Goal: Transaction & Acquisition: Obtain resource

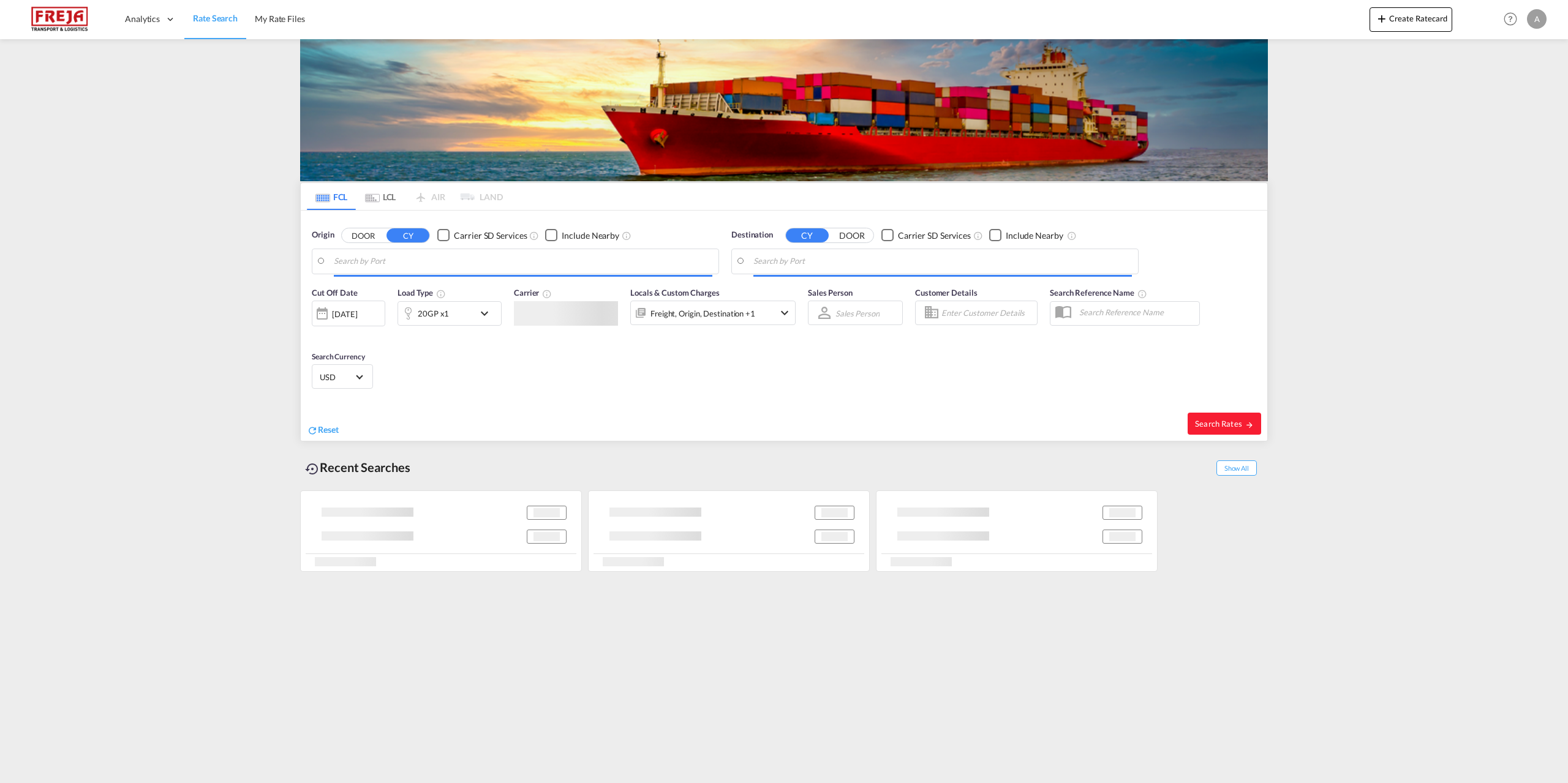
type input "[GEOGRAPHIC_DATA], [GEOGRAPHIC_DATA]"
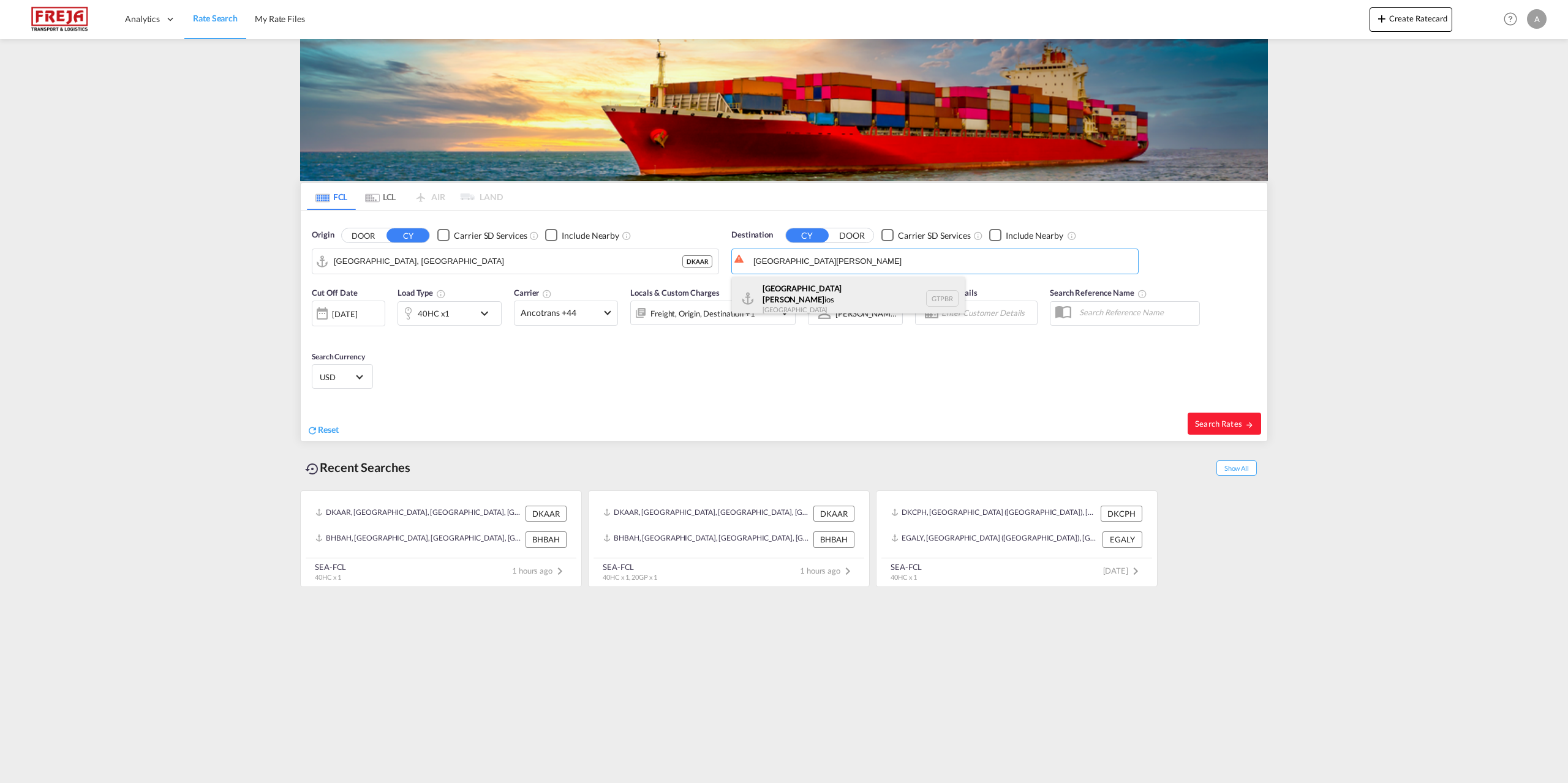
click at [814, 301] on div "Puerto Barr ios Guatemala GTPBR" at bounding box center [848, 299] width 233 height 44
type input "Puerto [PERSON_NAME], GTPBR"
click at [487, 312] on md-icon "icon-chevron-down" at bounding box center [487, 314] width 21 height 15
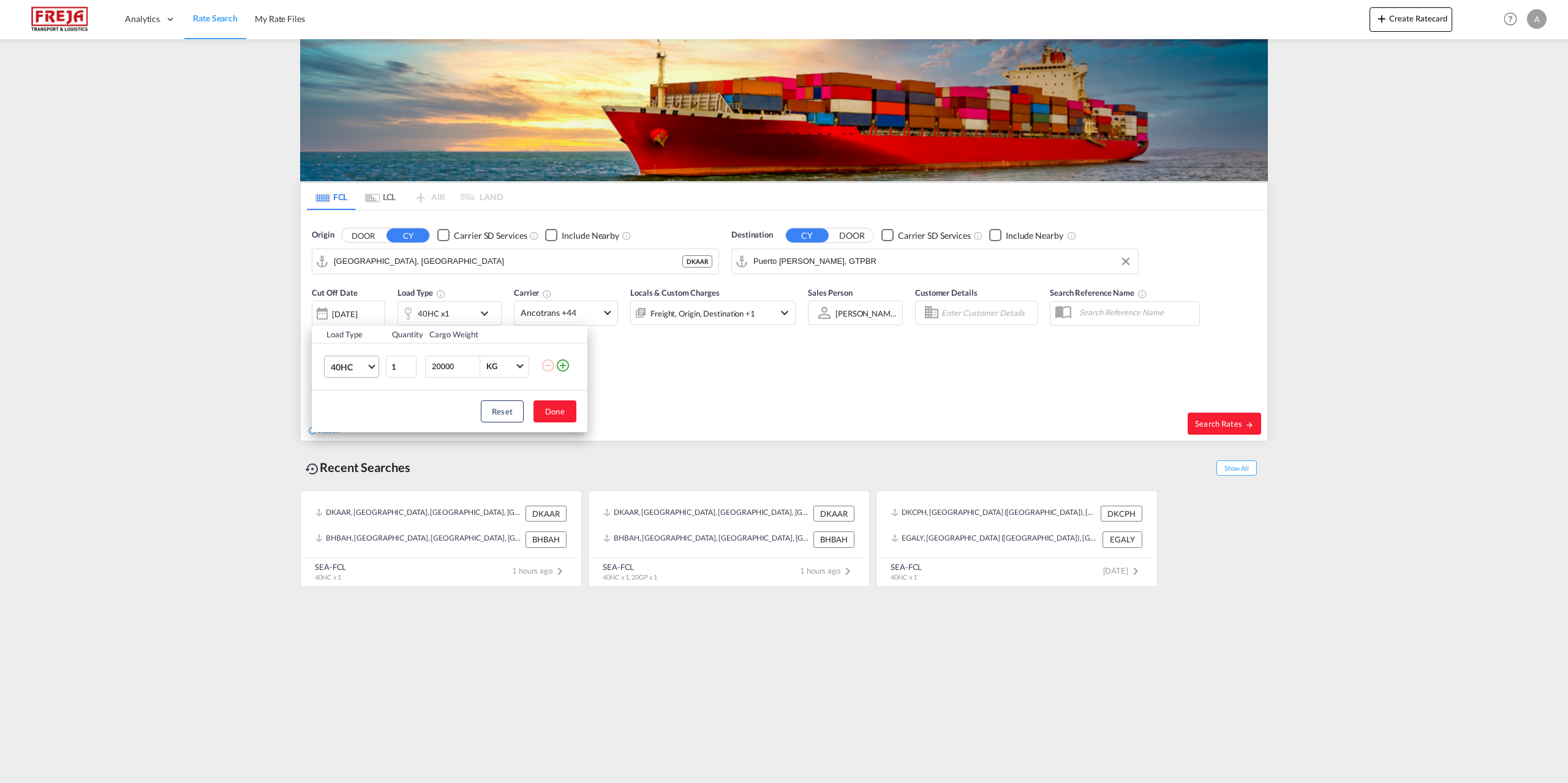
click at [372, 370] on md-select-value "40HC" at bounding box center [354, 367] width 49 height 21
click at [353, 306] on md-option "20GP" at bounding box center [362, 308] width 83 height 30
click at [564, 418] on button "Done" at bounding box center [555, 411] width 43 height 22
click at [608, 313] on span at bounding box center [607, 311] width 7 height 7
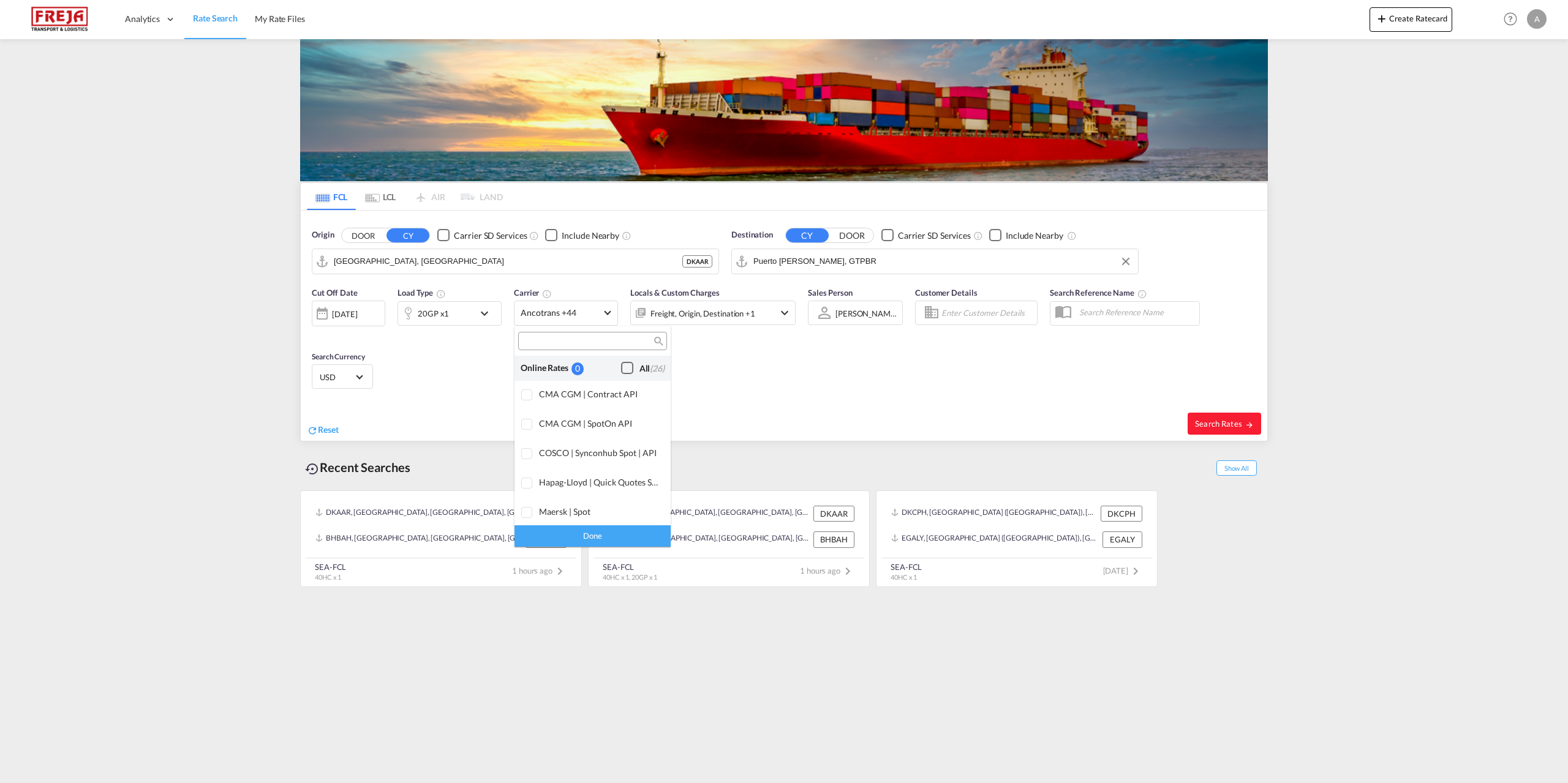
click at [621, 365] on div "Checkbox No Ink" at bounding box center [627, 368] width 12 height 12
click at [582, 533] on div "Done" at bounding box center [593, 536] width 156 height 22
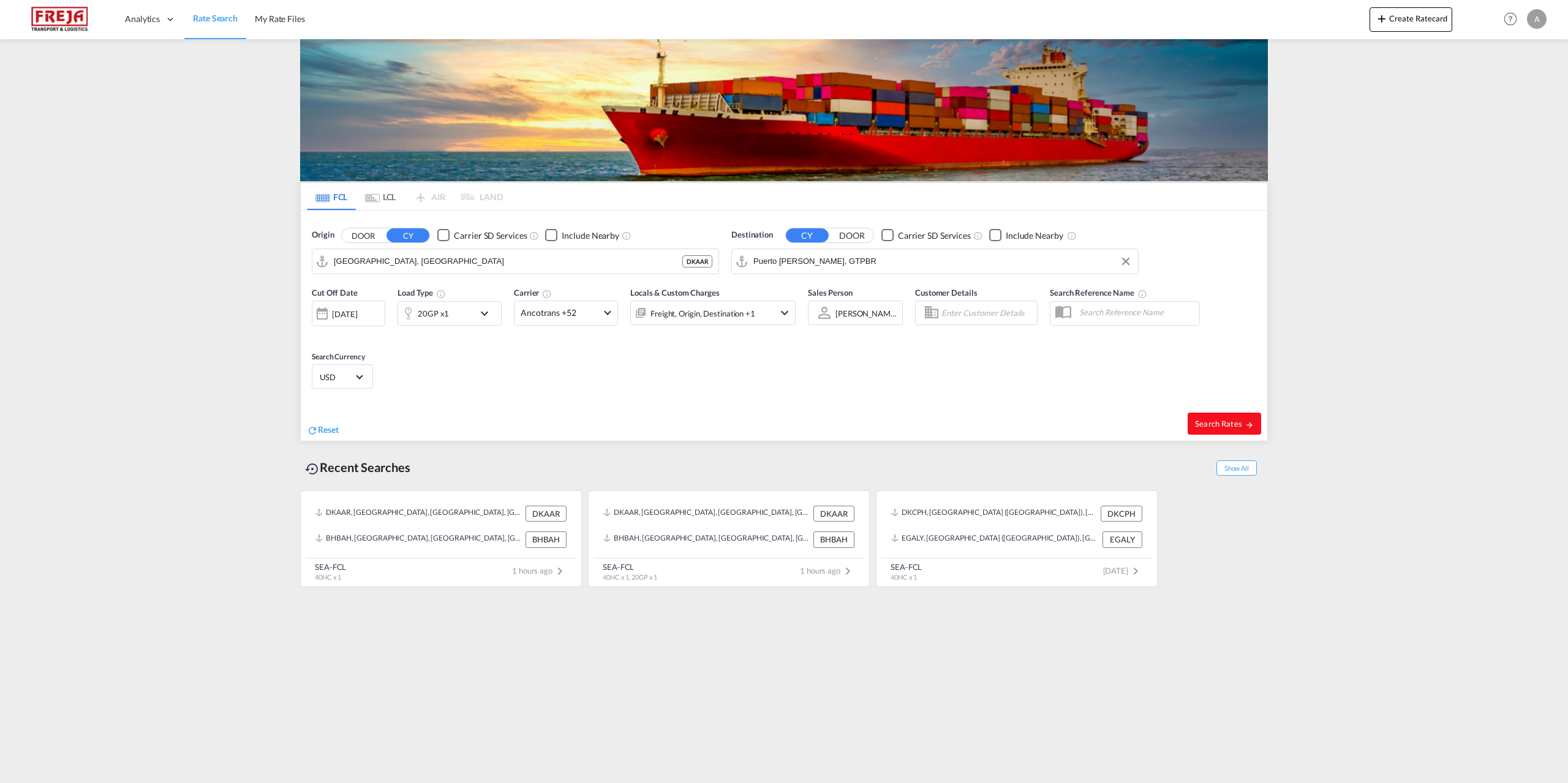
click at [1217, 419] on span "Search Rates" at bounding box center [1225, 424] width 59 height 10
type input "DKAAR to GTPBR / 25 Sep 2025"
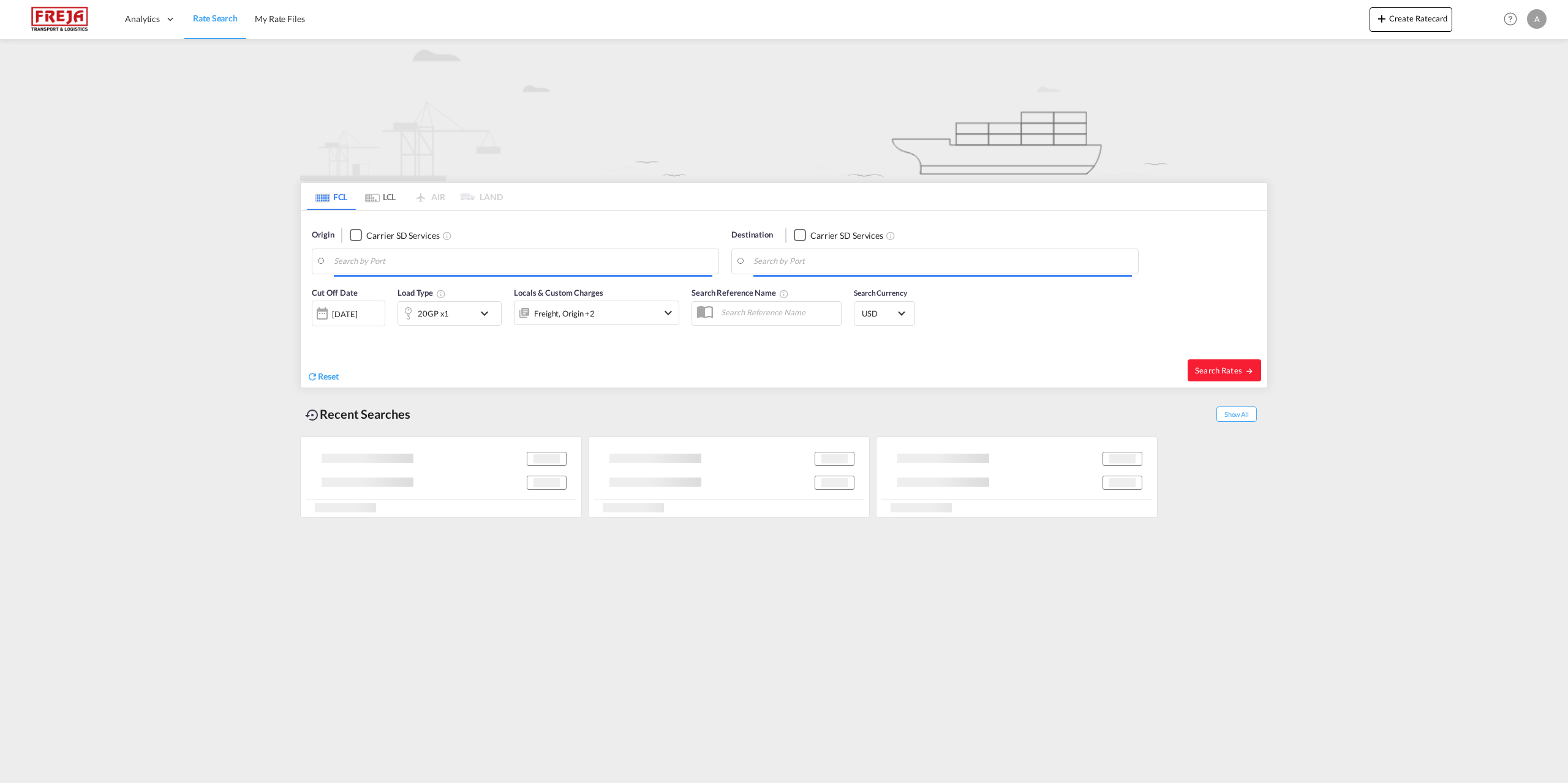
type input "[GEOGRAPHIC_DATA], [GEOGRAPHIC_DATA]"
type input "Puerto [PERSON_NAME], GTPBR"
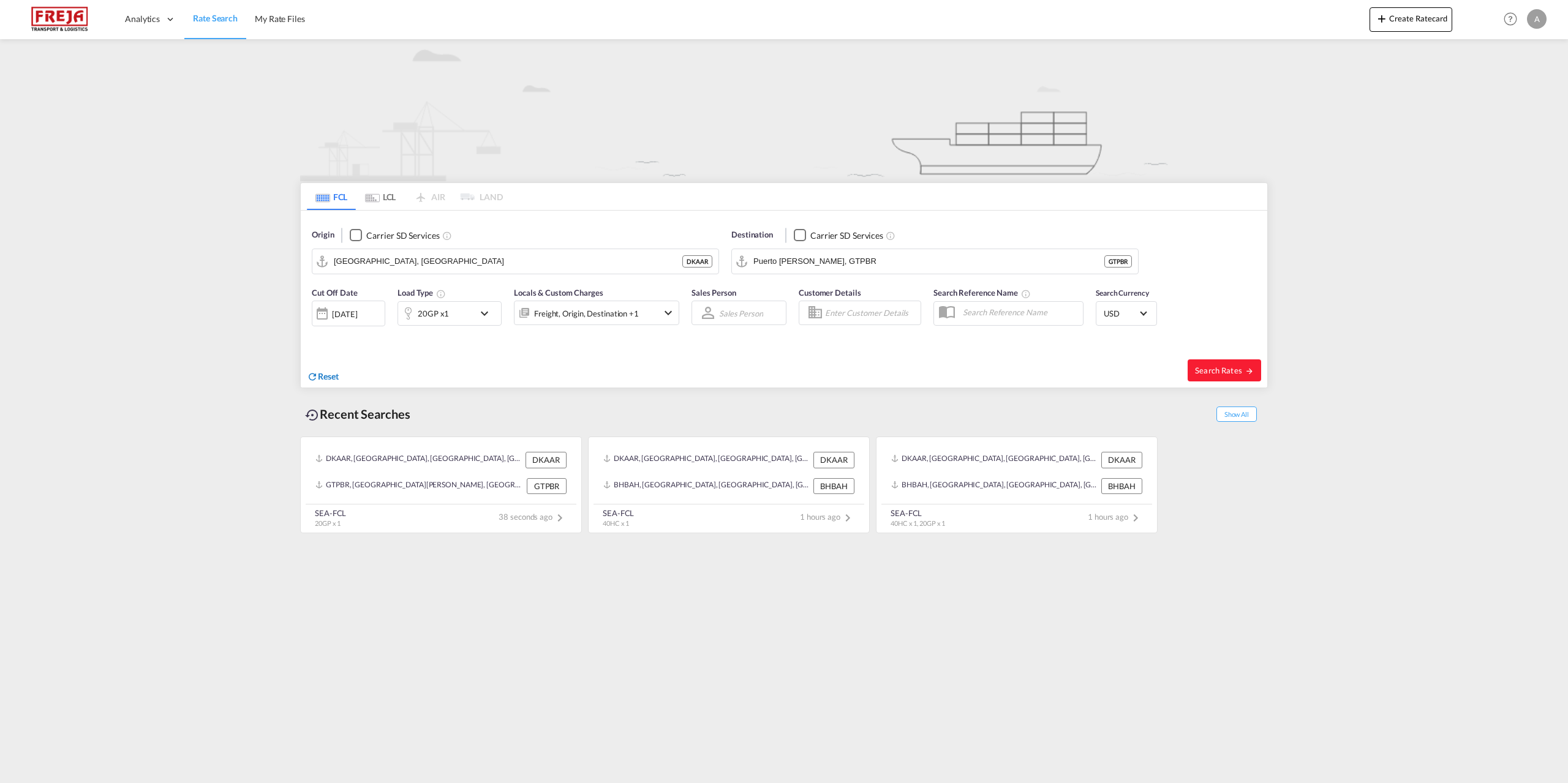
click at [326, 375] on span "Reset" at bounding box center [328, 376] width 21 height 10
click at [521, 256] on body "Analytics Reports Dashboard Rate Search My Rate Files Analytics" at bounding box center [784, 391] width 1568 height 783
click at [364, 297] on div "Fredericia [GEOGRAPHIC_DATA] DKFRC" at bounding box center [429, 295] width 233 height 37
type input "[GEOGRAPHIC_DATA], DKFRC"
click at [940, 267] on body "Analytics Reports Dashboard Rate Search My Rate Files Analytics" at bounding box center [784, 391] width 1568 height 783
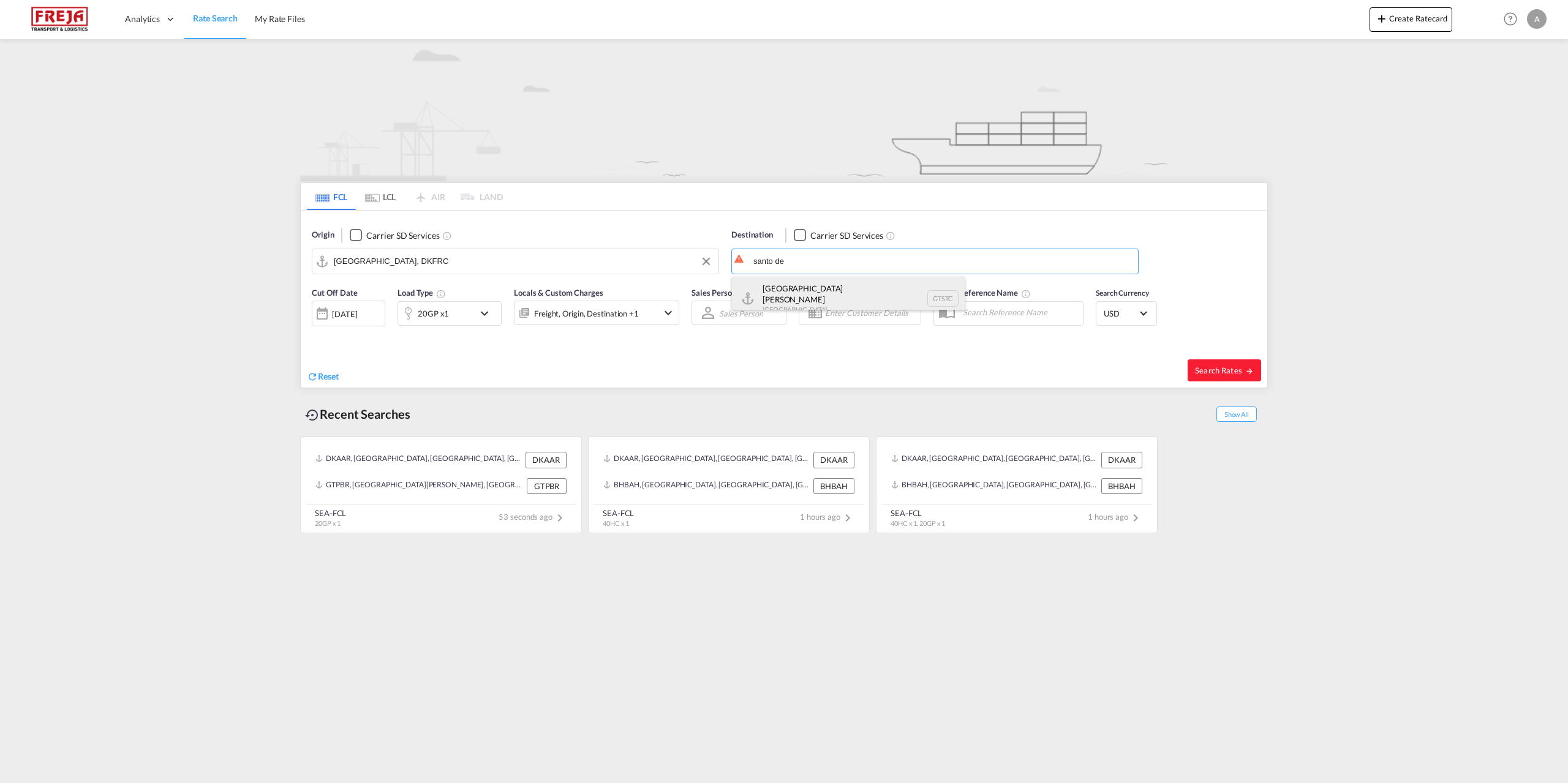
click at [857, 297] on div "[GEOGRAPHIC_DATA][PERSON_NAME] GTSTC" at bounding box center [848, 299] width 233 height 44
type input "Puerto Santo [PERSON_NAME], GTSTC"
click at [665, 312] on md-icon "icon-chevron-down" at bounding box center [668, 313] width 15 height 15
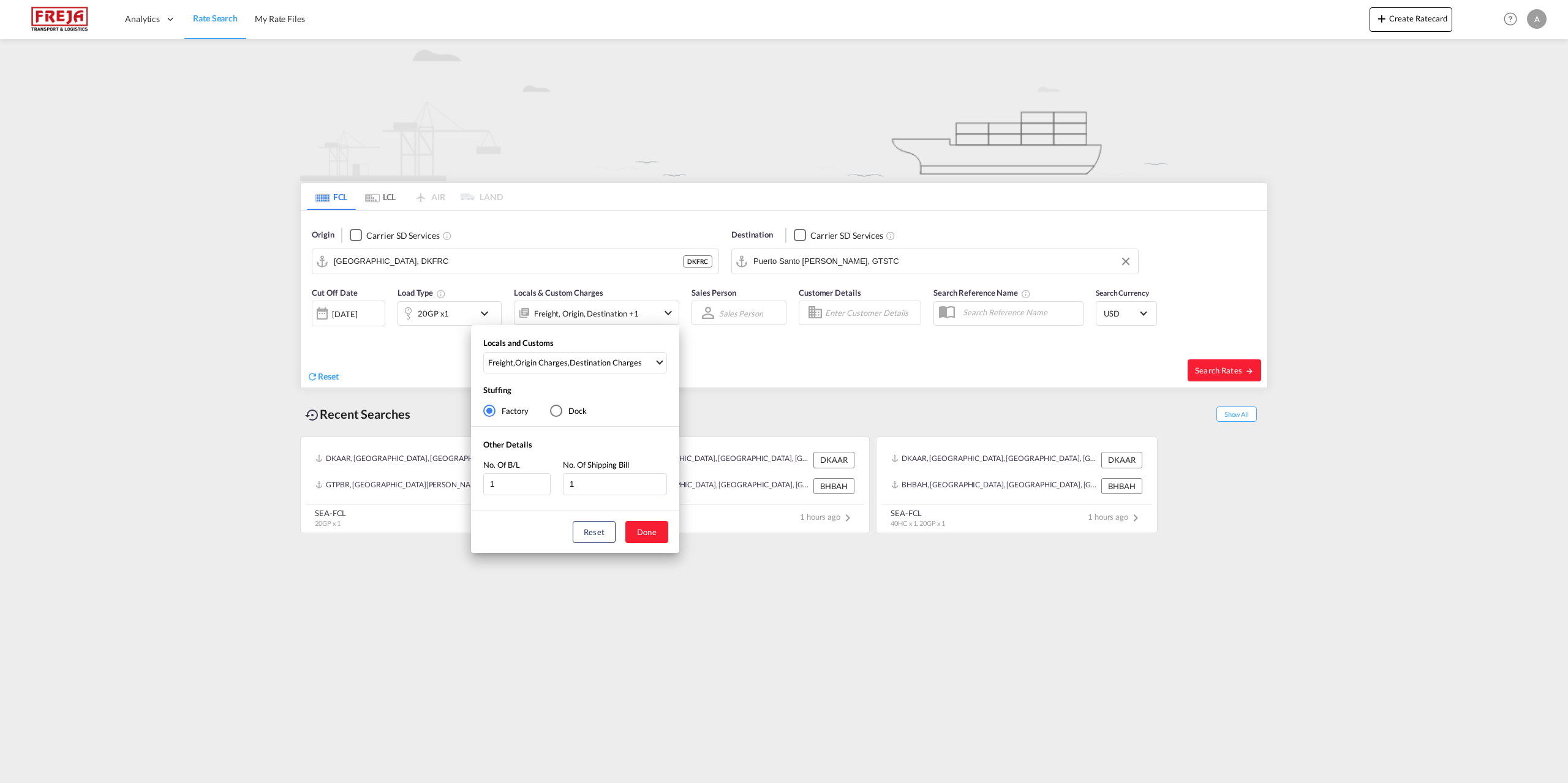
click at [665, 312] on div "Locals and Customs Freight , Origin Charges , Destination Charges Clear All Sel…" at bounding box center [784, 391] width 1568 height 783
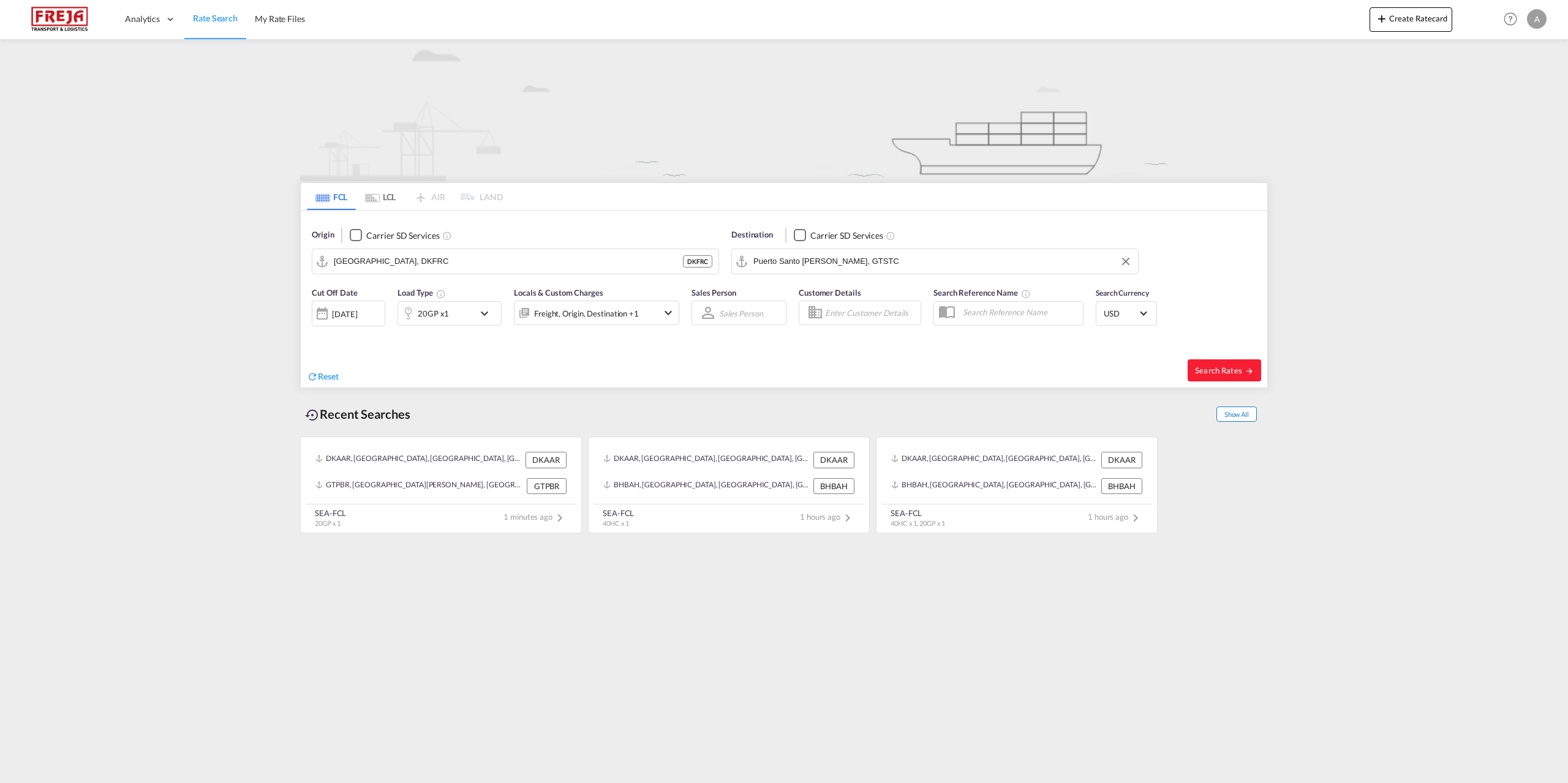
click at [1239, 411] on span "Show All" at bounding box center [1236, 414] width 41 height 15
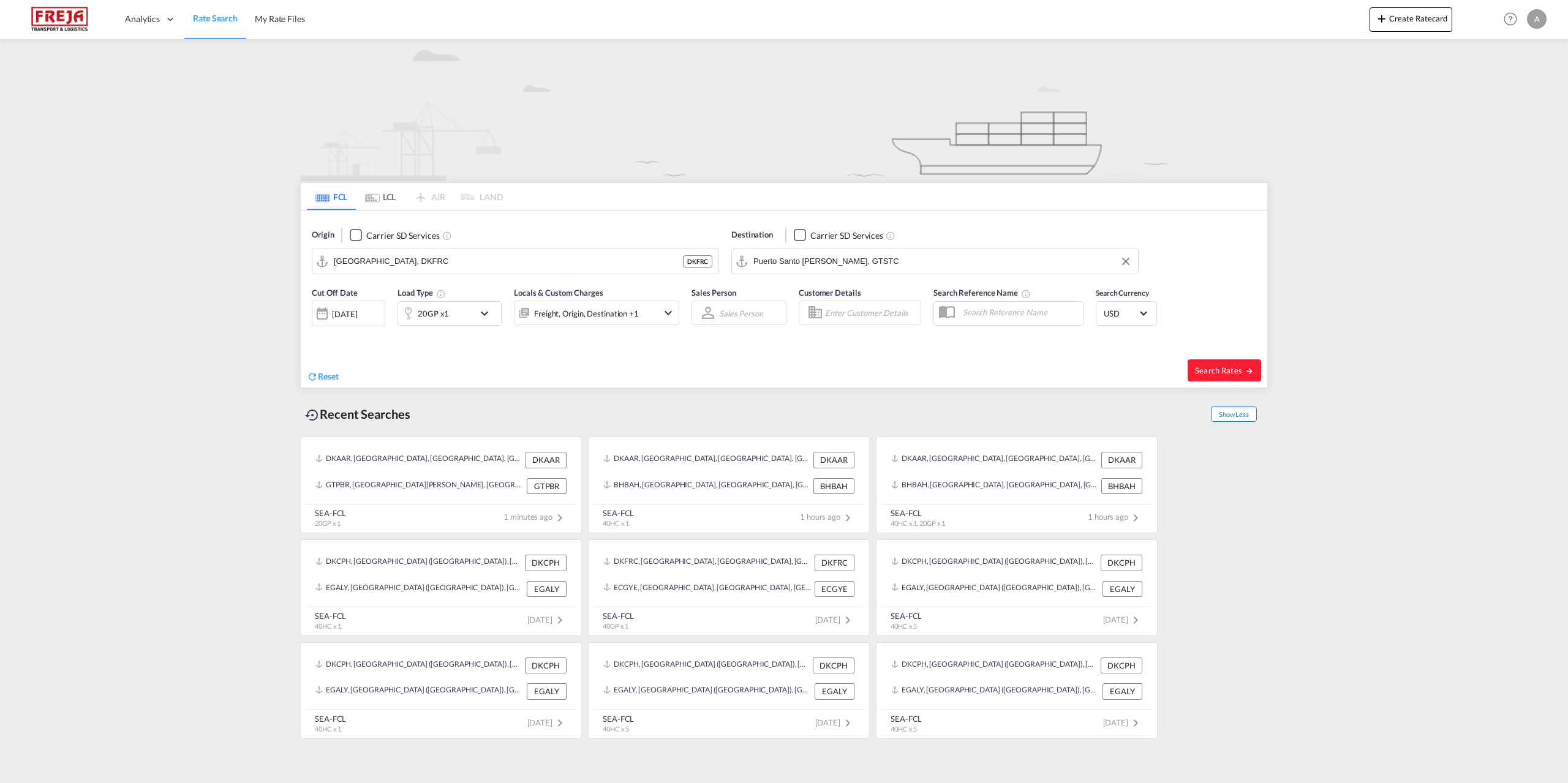
click at [1239, 411] on span "Show Less" at bounding box center [1233, 414] width 46 height 15
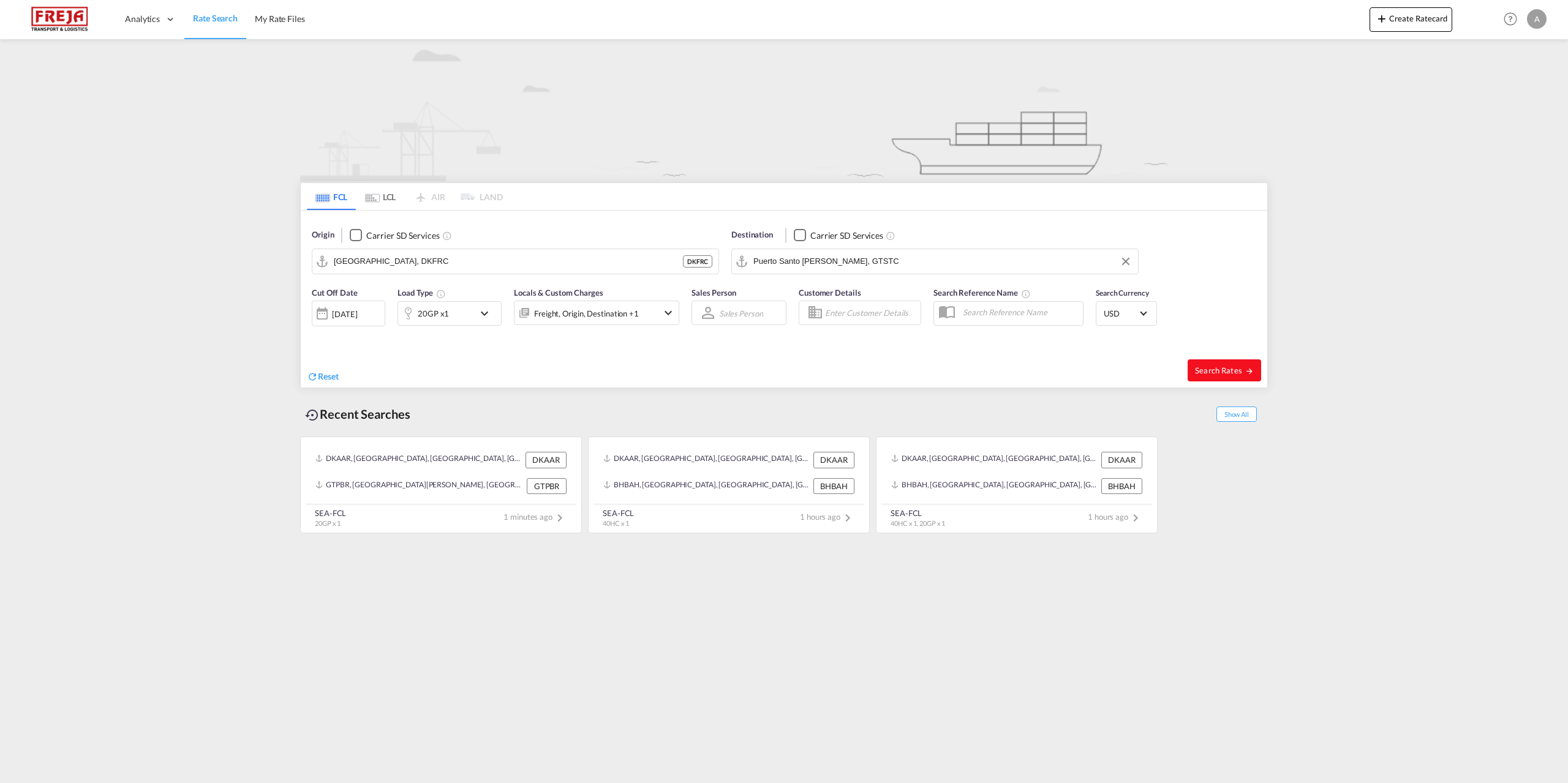
click at [1235, 368] on span "Search Rates" at bounding box center [1225, 370] width 59 height 10
type input "DKFRC to GTSTC / [DATE]"
